Goal: Navigation & Orientation: Find specific page/section

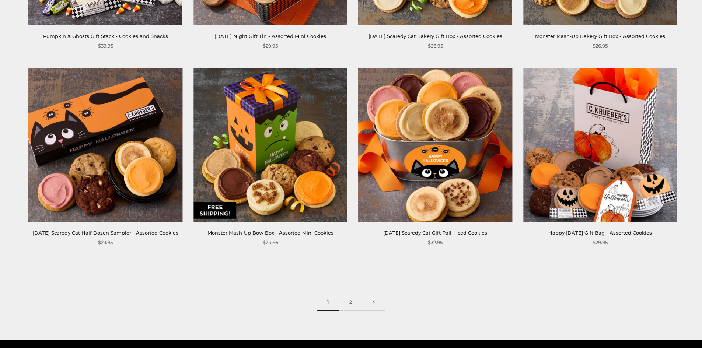
scroll to position [1254, 0]
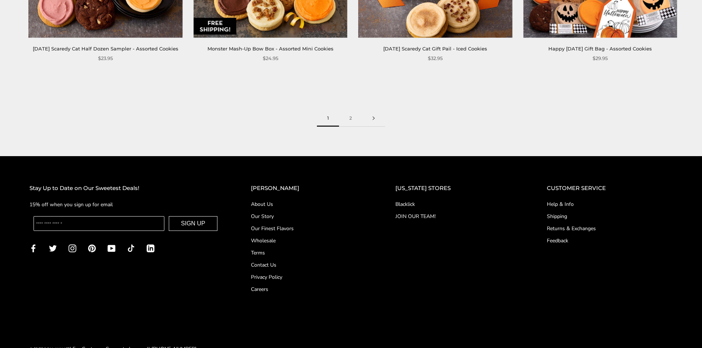
click at [373, 124] on link at bounding box center [373, 118] width 23 height 17
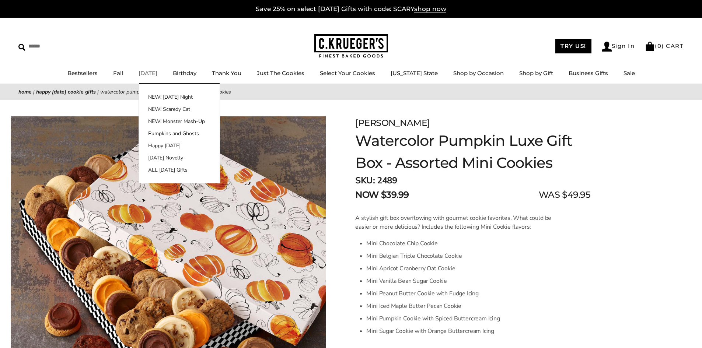
click at [157, 73] on link "[DATE]" at bounding box center [148, 73] width 19 height 7
